Goal: Information Seeking & Learning: Learn about a topic

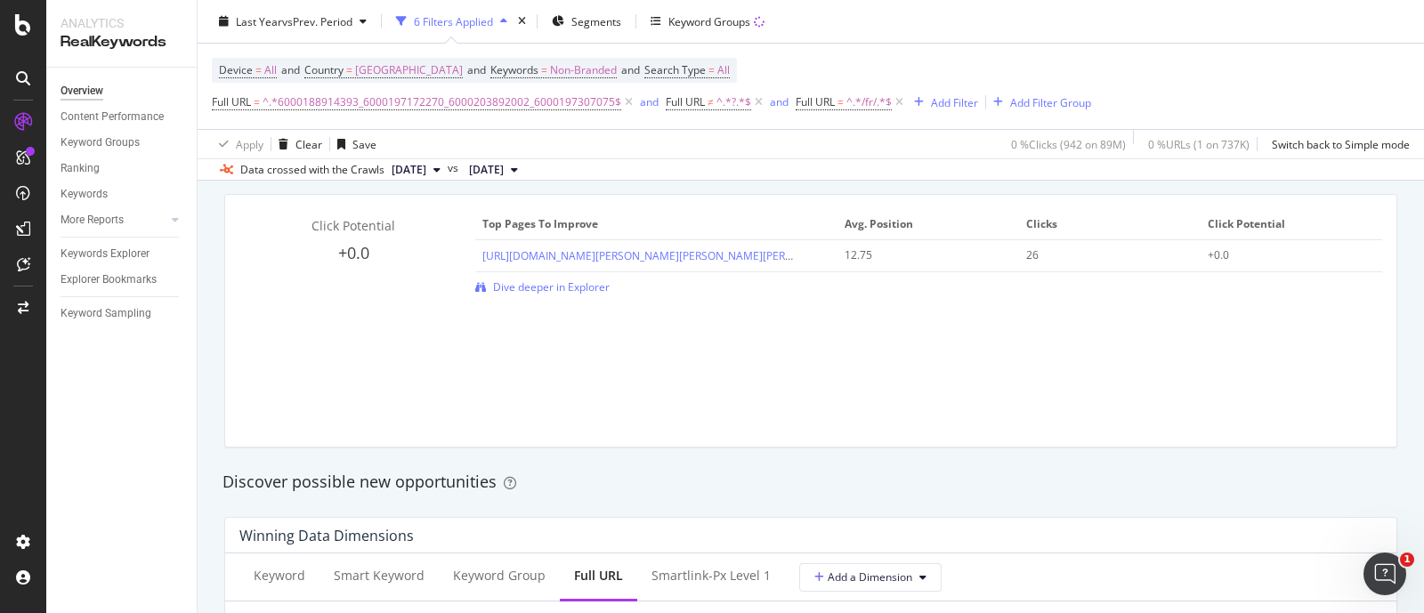
scroll to position [1223, 0]
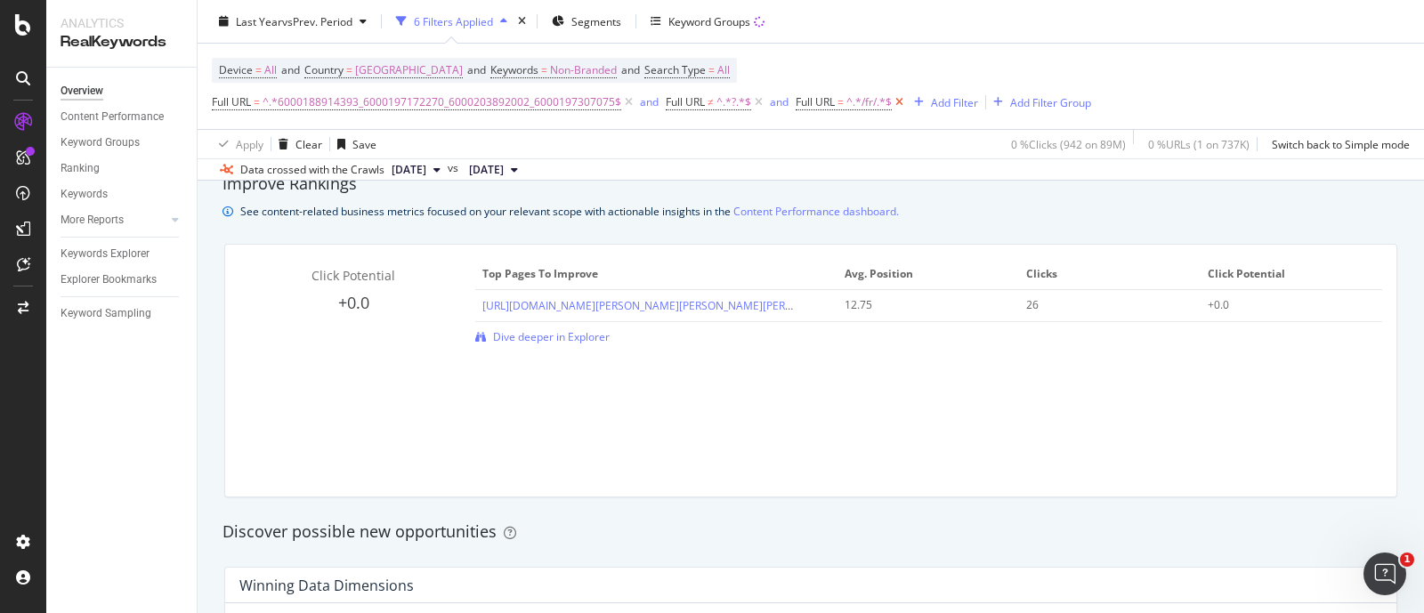
click at [892, 101] on icon at bounding box center [898, 102] width 15 height 18
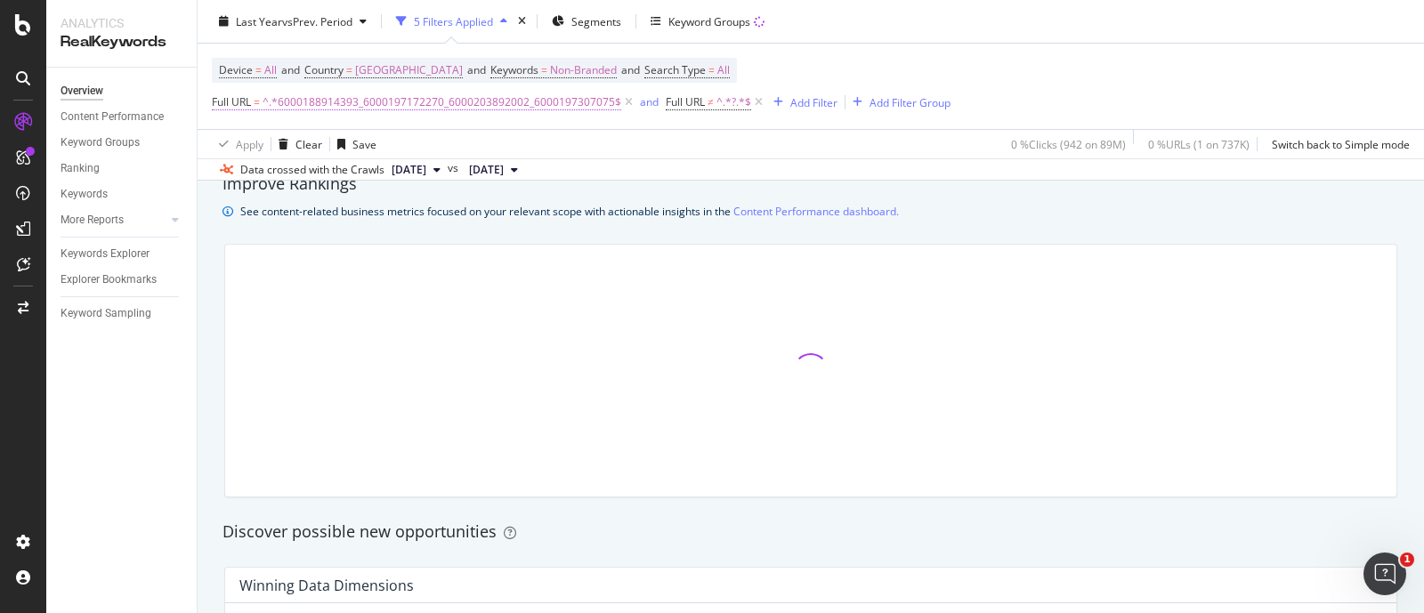
click at [453, 101] on span "^.*6000188914393_6000197172270_6000203892002_6000197307075$" at bounding box center [441, 102] width 359 height 25
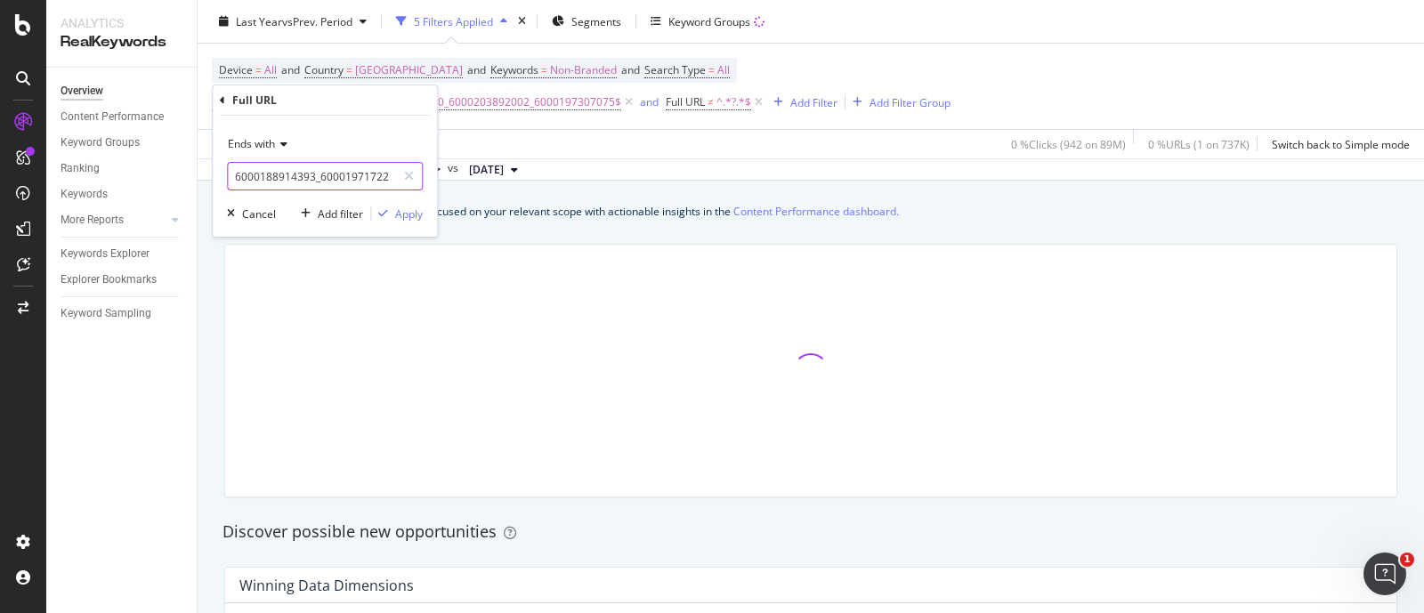
click at [367, 173] on input "6000188914393_6000197172270_6000203892002_6000197307075" at bounding box center [312, 176] width 168 height 28
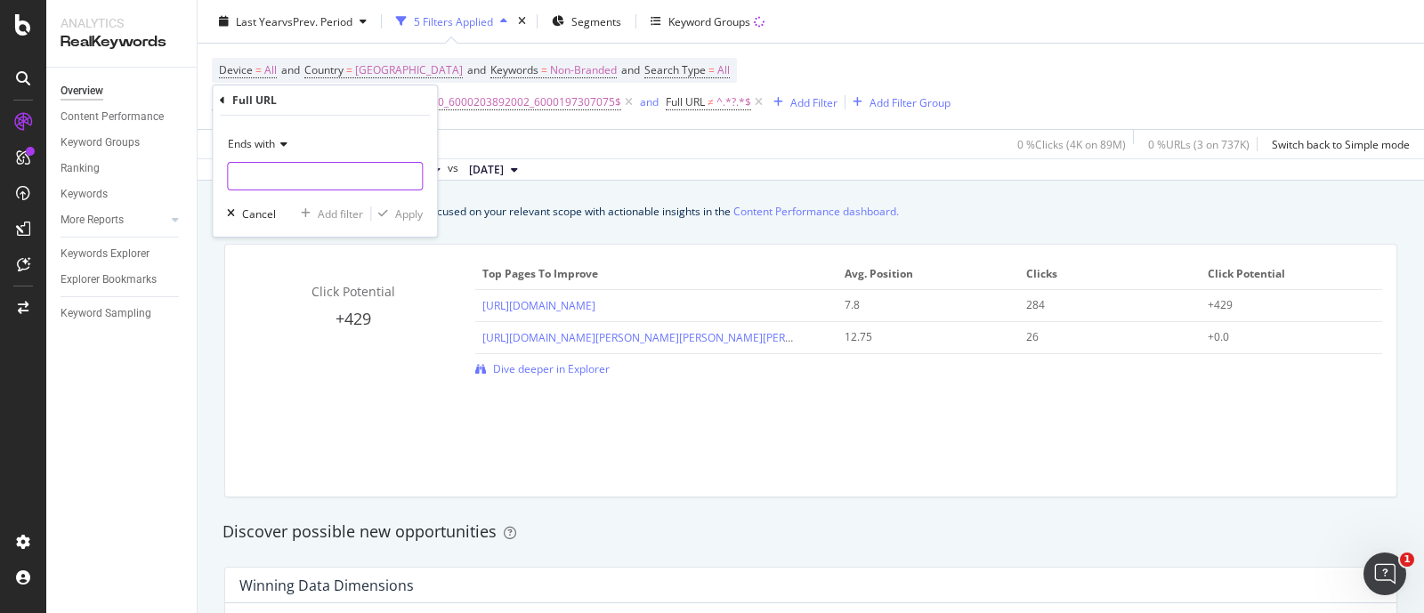
paste input "6000197172404"
type input "6000197172404"
click at [407, 210] on div "Apply" at bounding box center [409, 213] width 28 height 15
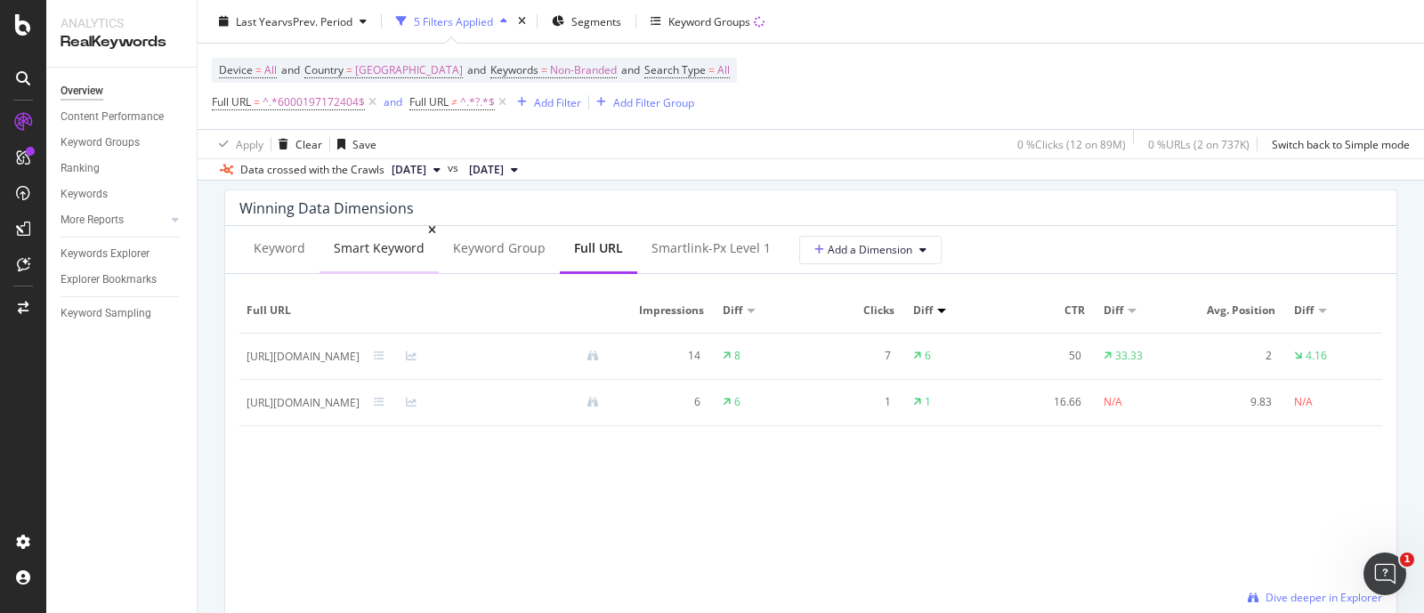
scroll to position [1602, 0]
click at [289, 253] on div "Keyword" at bounding box center [280, 247] width 52 height 18
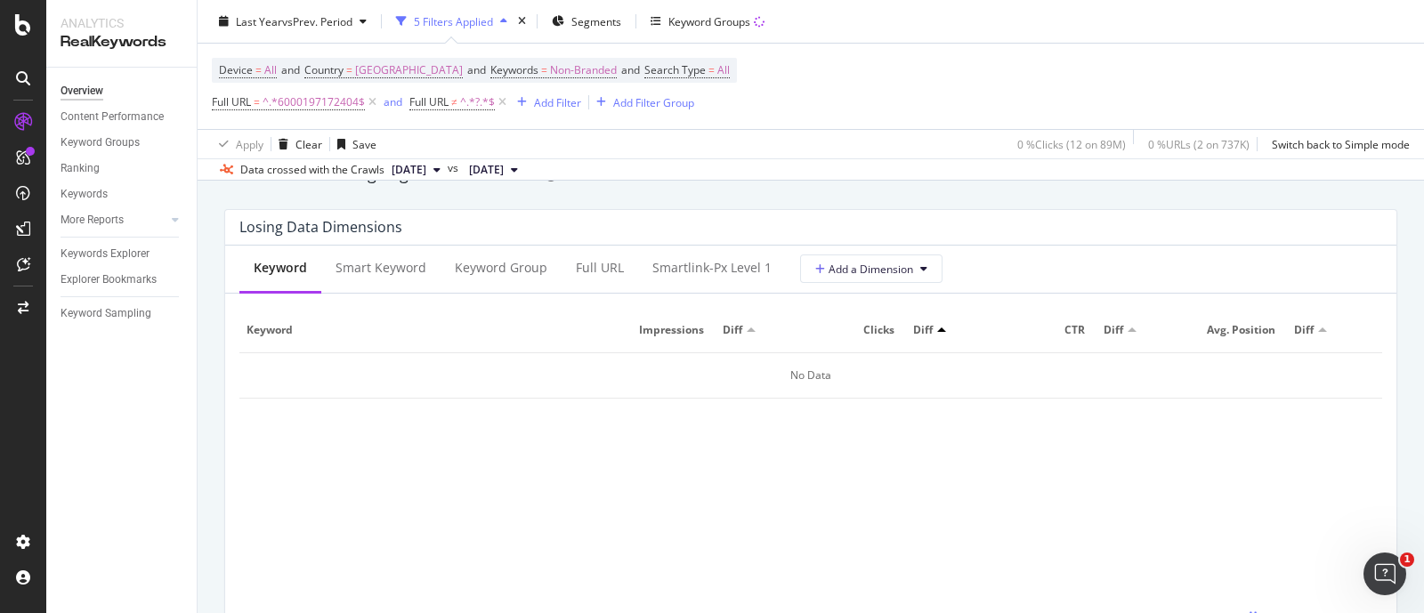
scroll to position [2078, 0]
